Goal: Information Seeking & Learning: Find specific page/section

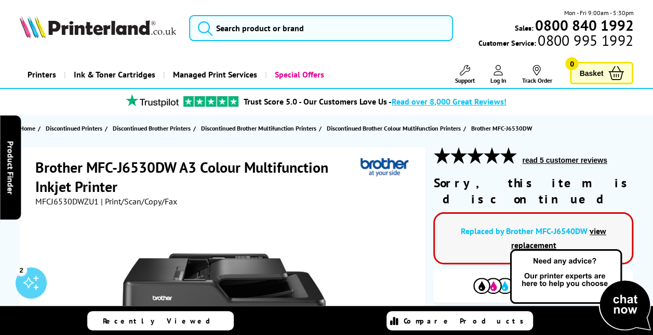
click at [595, 225] on link "view replacement" at bounding box center [559, 237] width 96 height 24
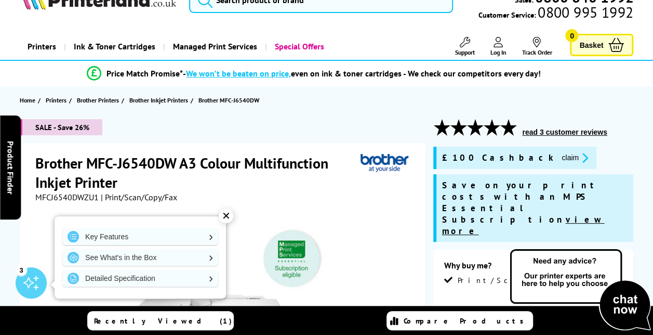
scroll to position [43, 0]
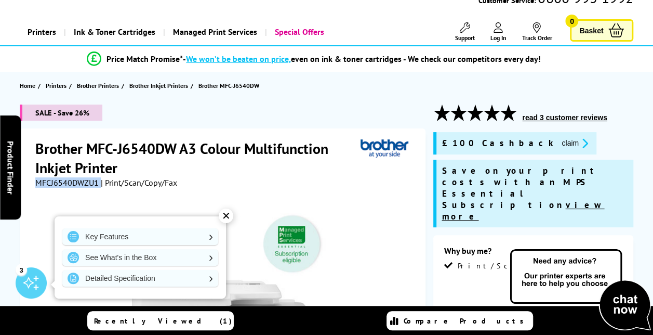
drag, startPoint x: 99, startPoint y: 183, endPoint x: 30, endPoint y: 182, distance: 68.6
copy div "MFCJ6540DWZU1"
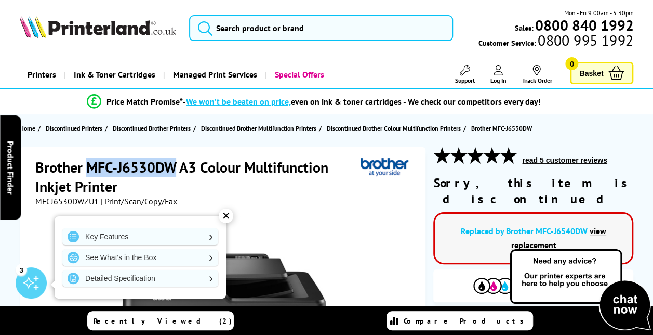
drag, startPoint x: 177, startPoint y: 165, endPoint x: 88, endPoint y: 160, distance: 89.0
click at [88, 160] on h1 "Brother MFC-J6530DW A3 Colour Multifunction Inkjet Printer" at bounding box center [198, 176] width 326 height 38
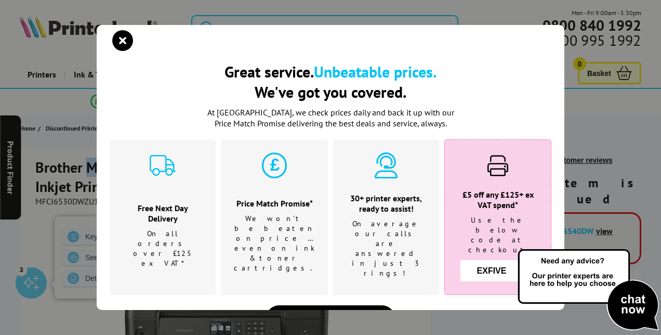
copy h1 "MFC-J6530DW"
click at [120, 45] on icon "close modal" at bounding box center [122, 40] width 21 height 21
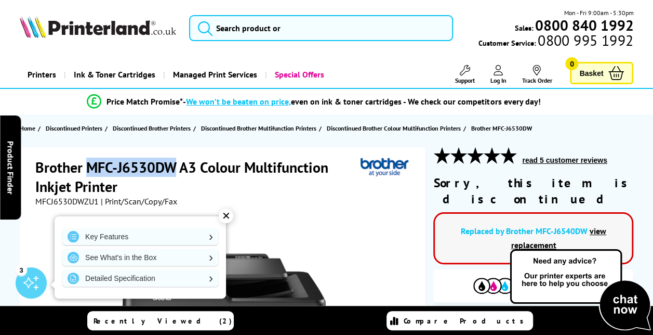
copy h1 "MFC-J6530DW"
click at [595, 225] on link "view replacement" at bounding box center [559, 237] width 96 height 24
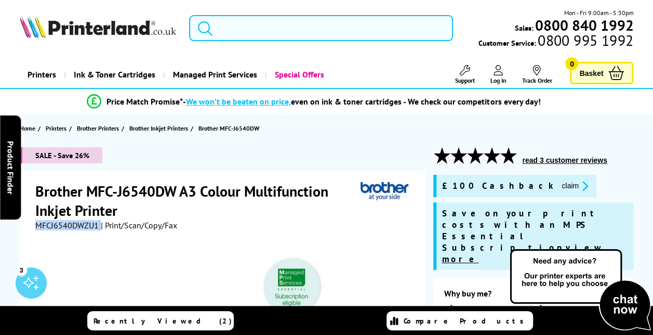
drag, startPoint x: 100, startPoint y: 220, endPoint x: 31, endPoint y: 220, distance: 69.6
copy div "MFCJ6540DWZU1"
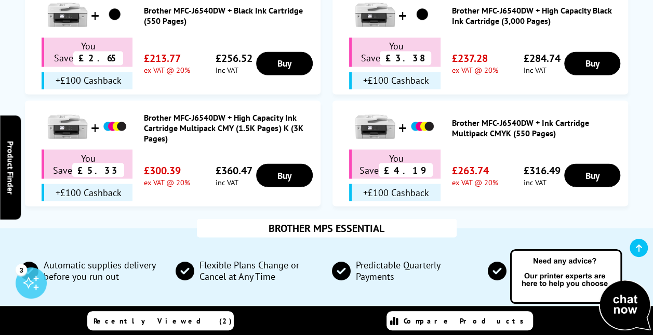
scroll to position [973, 0]
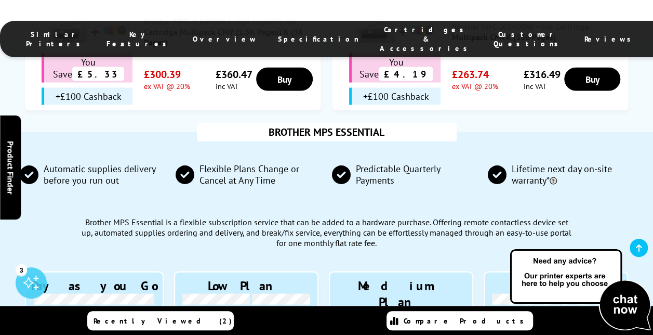
click at [369, 25] on li "Cartridges & Accessories" at bounding box center [426, 39] width 114 height 28
click at [380, 32] on span "Cartridges & Accessories" at bounding box center [426, 39] width 93 height 28
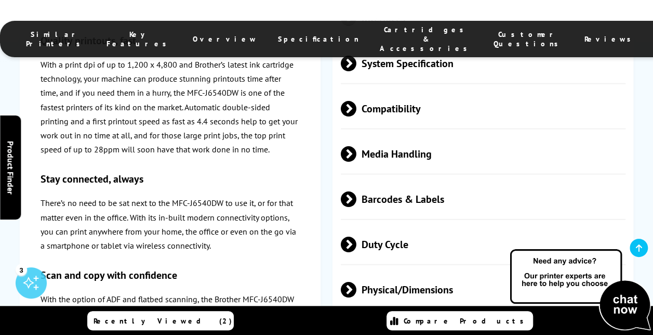
scroll to position [3466, 0]
